Goal: Transaction & Acquisition: Purchase product/service

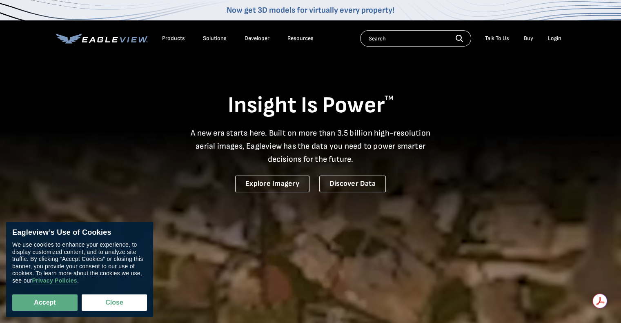
click at [530, 39] on link "Buy" at bounding box center [528, 38] width 9 height 7
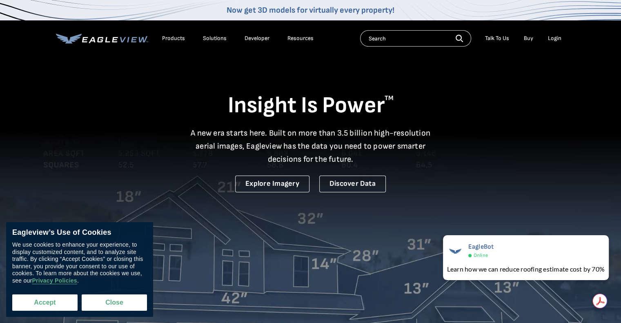
click at [54, 300] on button "Accept" at bounding box center [44, 302] width 65 height 16
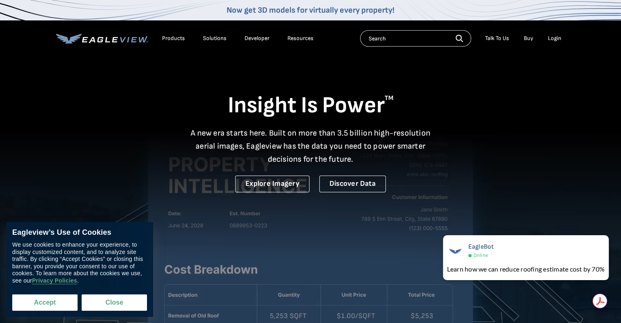
checkbox input "true"
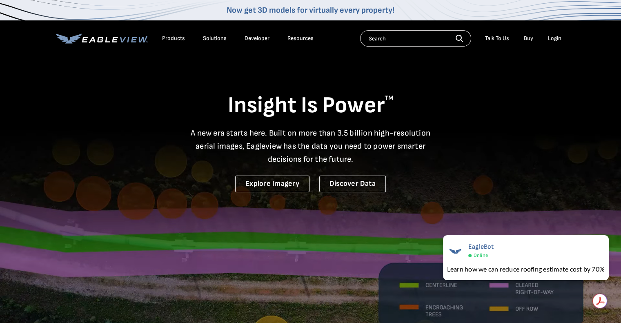
click at [178, 38] on div "Products" at bounding box center [173, 38] width 23 height 7
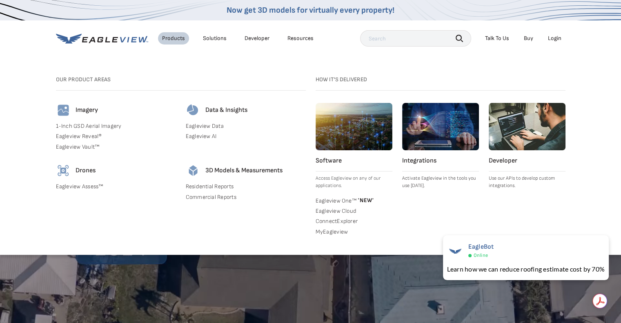
click at [117, 127] on link "1-Inch GSD Aerial Imagery" at bounding box center [116, 125] width 120 height 7
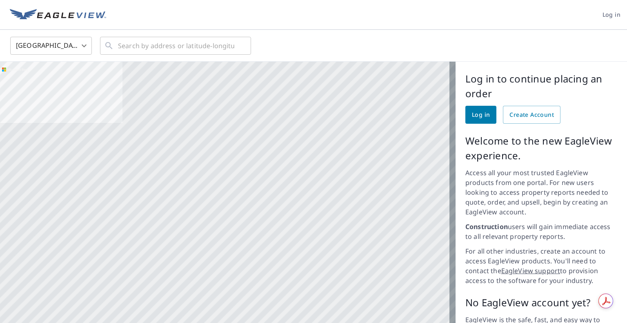
click at [73, 47] on body "Log in [GEOGRAPHIC_DATA] US ​ ​ Aerial Road A standard road map Aerial A detail…" at bounding box center [313, 161] width 627 height 323
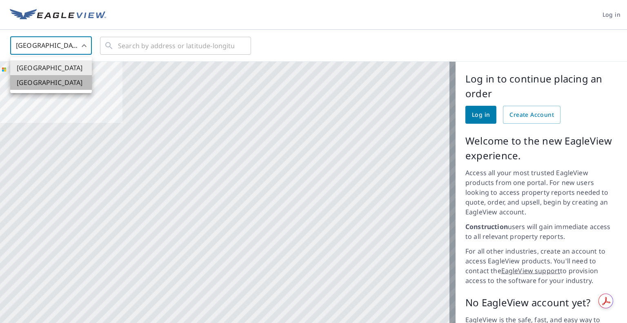
click at [30, 80] on li "[GEOGRAPHIC_DATA]" at bounding box center [51, 82] width 82 height 15
type input "CA"
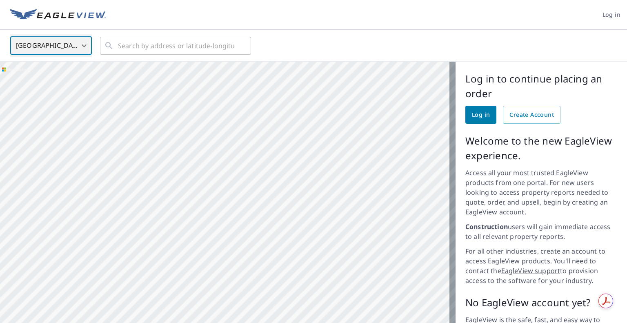
drag, startPoint x: 86, startPoint y: 110, endPoint x: 309, endPoint y: 245, distance: 260.1
click at [303, 244] on div at bounding box center [228, 220] width 456 height 316
drag, startPoint x: 299, startPoint y: 124, endPoint x: 284, endPoint y: 179, distance: 57.2
click at [284, 179] on div at bounding box center [228, 220] width 456 height 316
drag, startPoint x: 154, startPoint y: 162, endPoint x: 374, endPoint y: 163, distance: 220.1
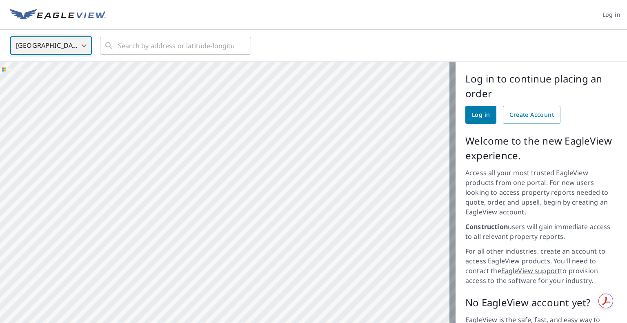
click at [374, 163] on div at bounding box center [228, 220] width 456 height 316
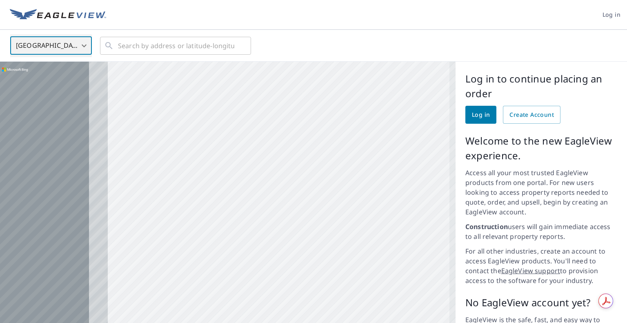
drag, startPoint x: 255, startPoint y: 174, endPoint x: 375, endPoint y: 128, distance: 128.7
click at [375, 128] on div at bounding box center [228, 220] width 456 height 316
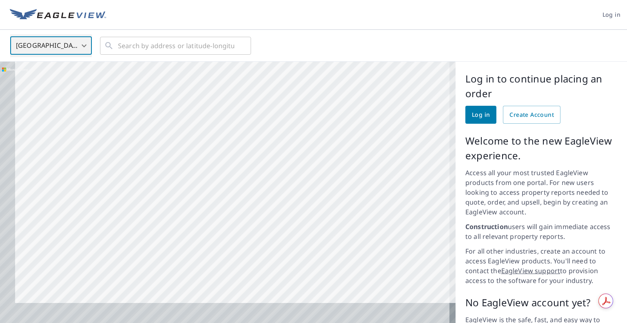
drag, startPoint x: 333, startPoint y: 266, endPoint x: 358, endPoint y: 140, distance: 128.4
click at [358, 140] on div at bounding box center [228, 220] width 456 height 316
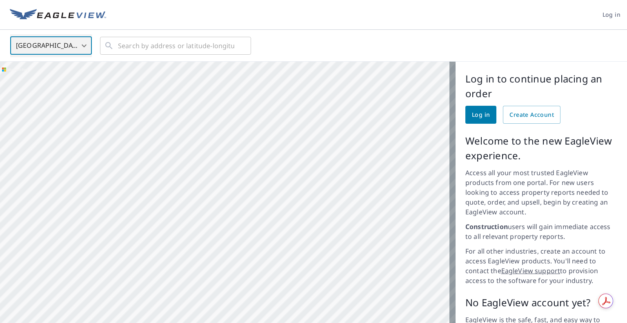
drag, startPoint x: 367, startPoint y: 193, endPoint x: 322, endPoint y: 234, distance: 60.4
click at [324, 245] on div at bounding box center [228, 220] width 456 height 316
drag, startPoint x: 357, startPoint y: 118, endPoint x: 258, endPoint y: 189, distance: 121.8
click at [258, 189] on div at bounding box center [228, 220] width 456 height 316
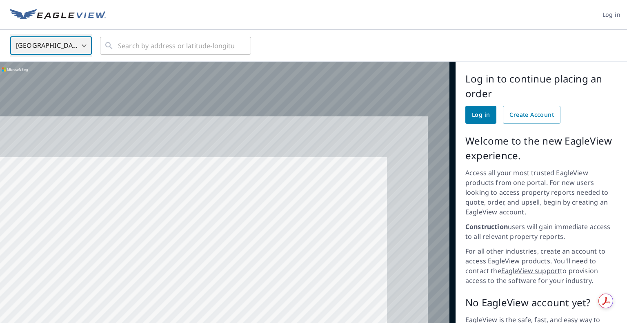
drag, startPoint x: 312, startPoint y: 143, endPoint x: 261, endPoint y: 220, distance: 92.4
click at [263, 229] on div at bounding box center [228, 220] width 456 height 316
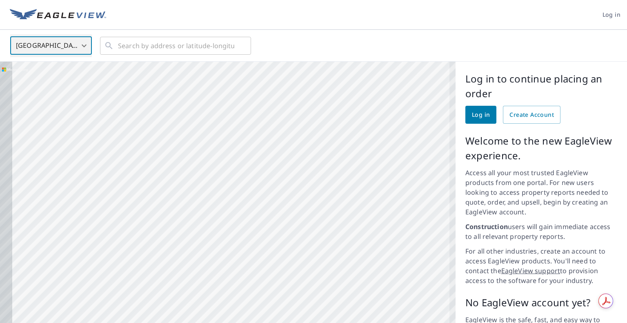
drag, startPoint x: 279, startPoint y: 220, endPoint x: 304, endPoint y: 177, distance: 49.0
click at [304, 177] on div at bounding box center [228, 220] width 456 height 316
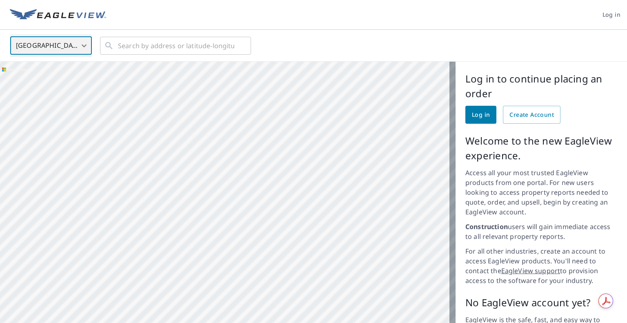
drag, startPoint x: 201, startPoint y: 192, endPoint x: 390, endPoint y: 96, distance: 212.4
click at [390, 96] on div at bounding box center [228, 220] width 456 height 316
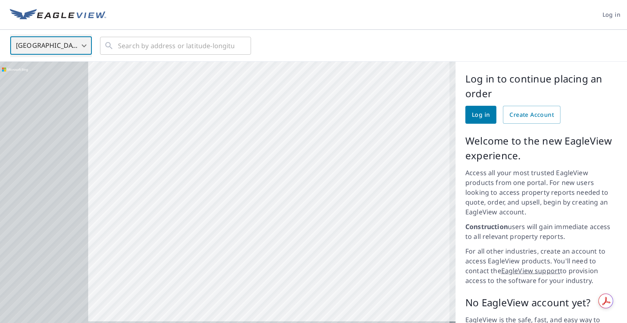
drag, startPoint x: 149, startPoint y: 177, endPoint x: 306, endPoint y: 103, distance: 173.5
click at [306, 103] on div at bounding box center [228, 220] width 456 height 316
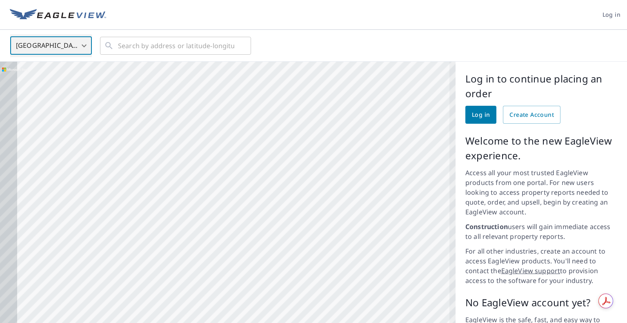
drag, startPoint x: 214, startPoint y: 174, endPoint x: 312, endPoint y: 87, distance: 131.0
click at [318, 81] on div at bounding box center [228, 220] width 456 height 316
drag, startPoint x: 237, startPoint y: 253, endPoint x: 306, endPoint y: 107, distance: 161.6
click at [306, 107] on div at bounding box center [228, 220] width 456 height 316
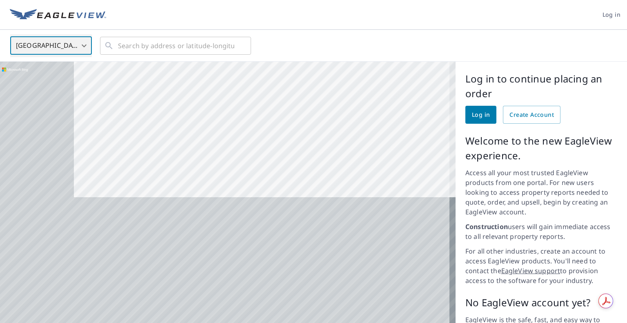
drag, startPoint x: 277, startPoint y: 162, endPoint x: 318, endPoint y: 73, distance: 98.1
click at [318, 73] on div at bounding box center [228, 220] width 456 height 316
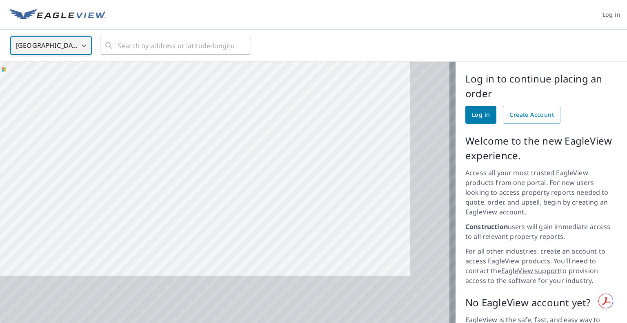
drag, startPoint x: 367, startPoint y: 269, endPoint x: 282, endPoint y: 75, distance: 212.6
click at [281, 73] on div at bounding box center [228, 220] width 456 height 316
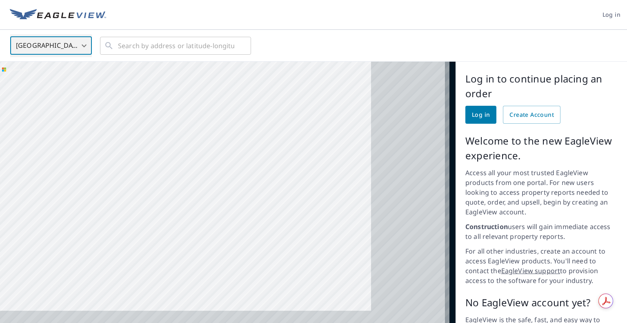
drag, startPoint x: 336, startPoint y: 264, endPoint x: 286, endPoint y: 210, distance: 73.7
click at [247, 166] on div at bounding box center [228, 220] width 456 height 316
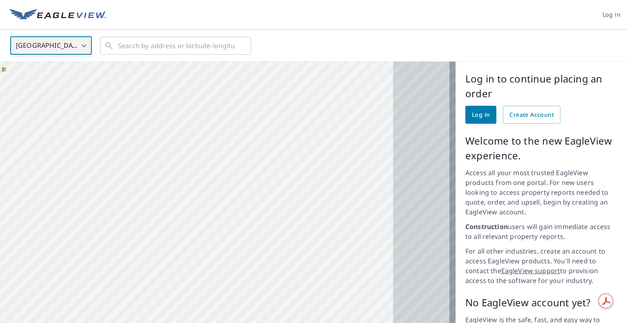
drag, startPoint x: 280, startPoint y: 233, endPoint x: 238, endPoint y: 231, distance: 41.3
click at [238, 231] on div at bounding box center [228, 220] width 456 height 316
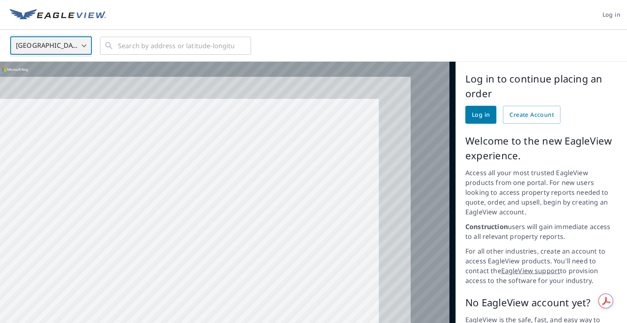
drag, startPoint x: 362, startPoint y: 132, endPoint x: 254, endPoint y: 210, distance: 133.3
click at [254, 210] on div at bounding box center [228, 220] width 456 height 316
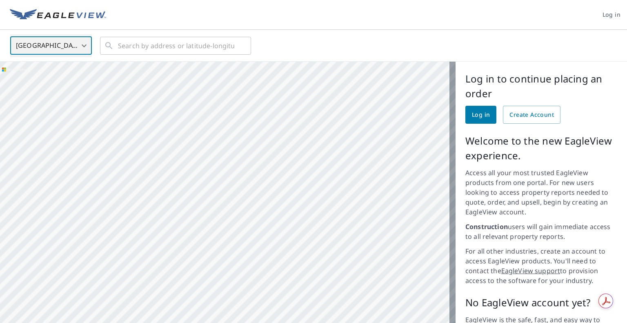
drag, startPoint x: 362, startPoint y: 127, endPoint x: 302, endPoint y: 193, distance: 89.3
click at [302, 193] on div at bounding box center [228, 220] width 456 height 316
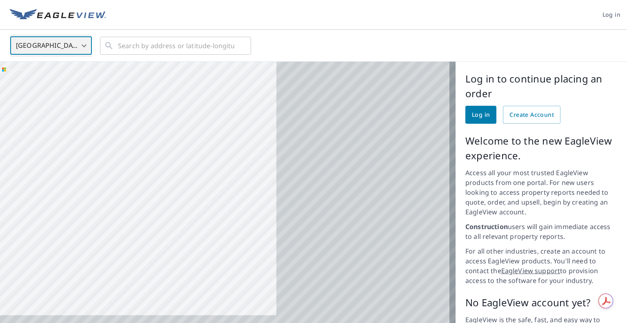
drag, startPoint x: 344, startPoint y: 251, endPoint x: 142, endPoint y: 185, distance: 213.0
click at [142, 185] on div at bounding box center [228, 220] width 456 height 316
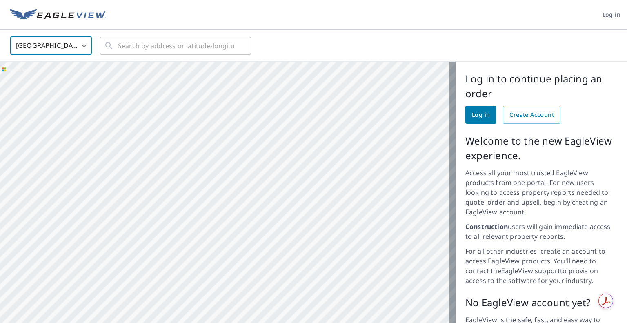
click at [85, 13] on img at bounding box center [58, 15] width 96 height 12
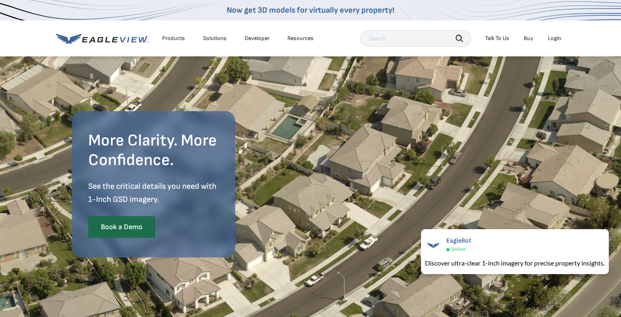
click at [215, 36] on div "Solutions" at bounding box center [215, 38] width 24 height 7
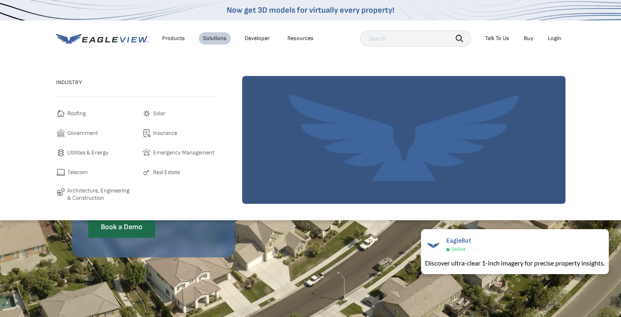
click at [171, 40] on div "Products" at bounding box center [173, 38] width 23 height 7
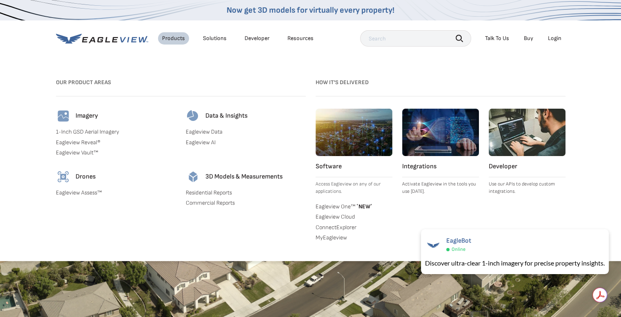
click at [353, 227] on link "ConnectExplorer" at bounding box center [354, 227] width 77 height 7
